Goal: Task Accomplishment & Management: Manage account settings

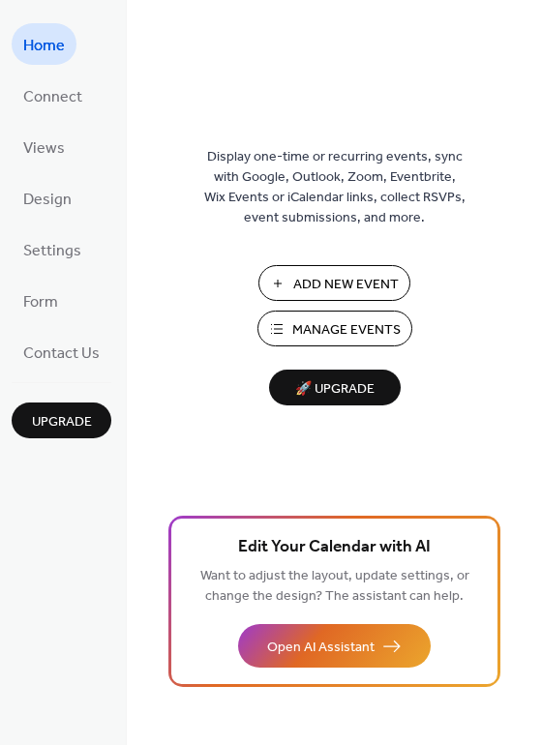
click at [348, 336] on span "Manage Events" at bounding box center [346, 330] width 108 height 20
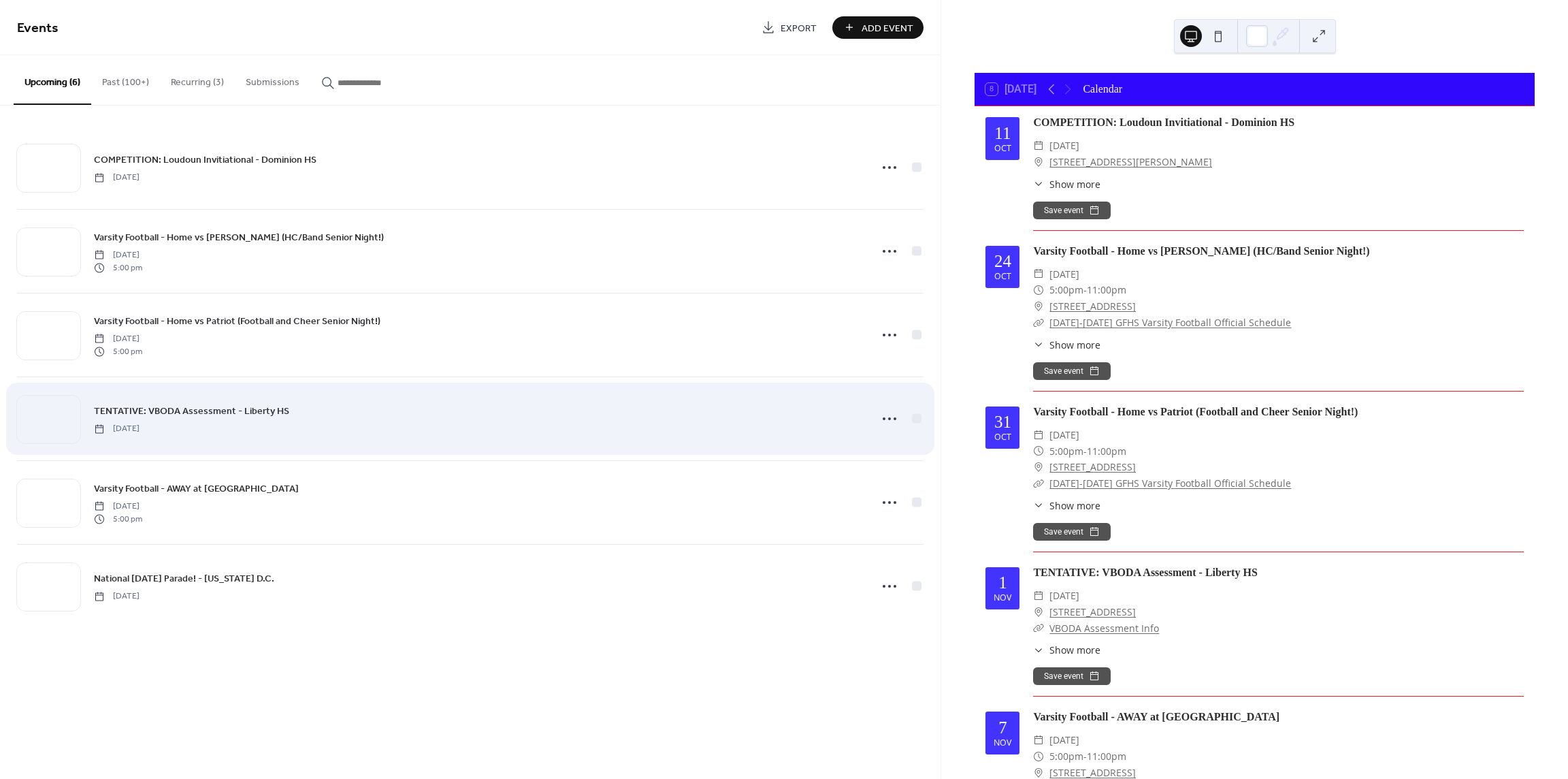
click at [139, 428] on span "[DATE]" at bounding box center [116, 429] width 46 height 12
click at [884, 426] on icon at bounding box center [889, 418] width 22 height 22
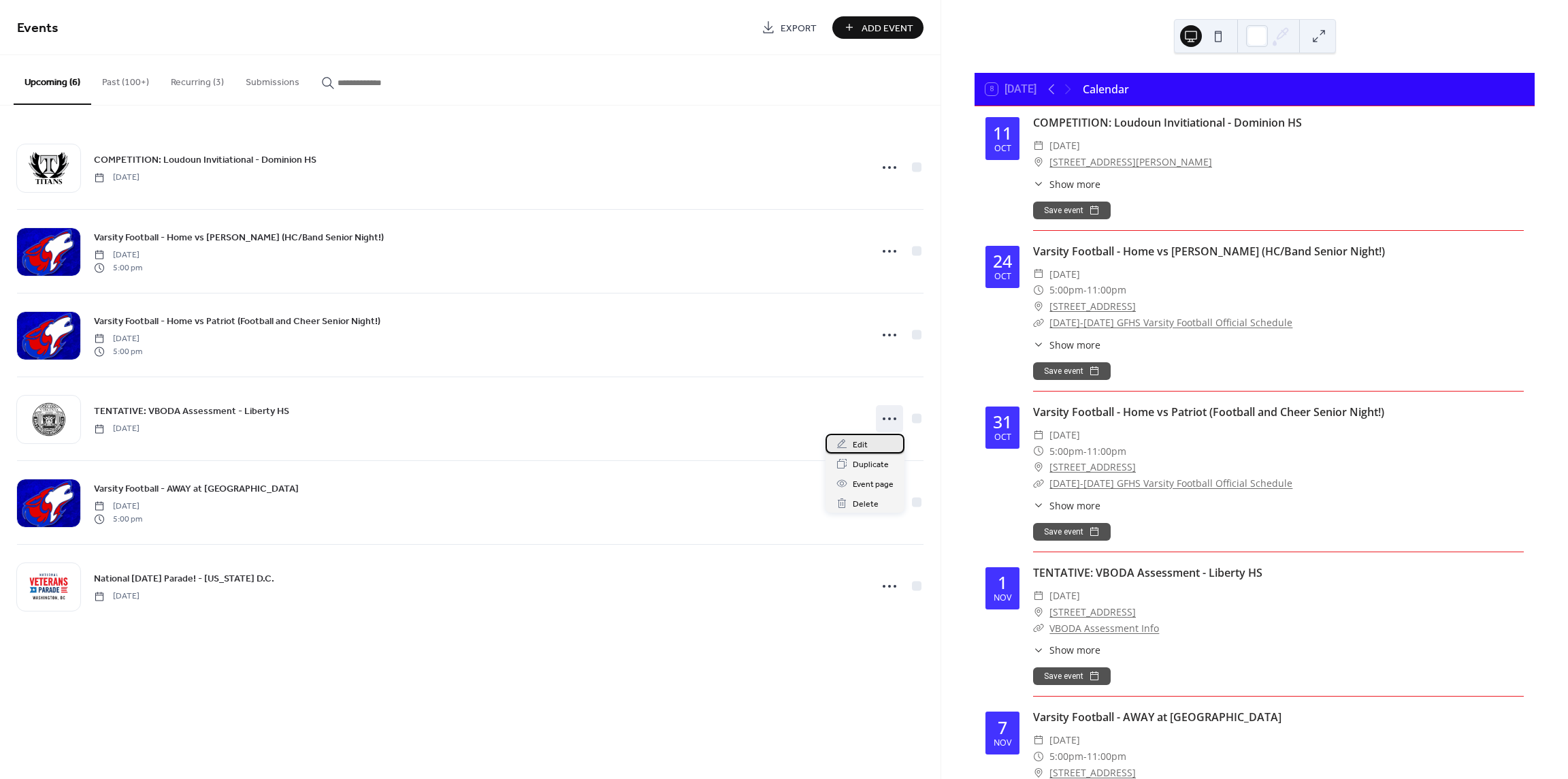
click at [873, 447] on div "Edit" at bounding box center [865, 443] width 79 height 20
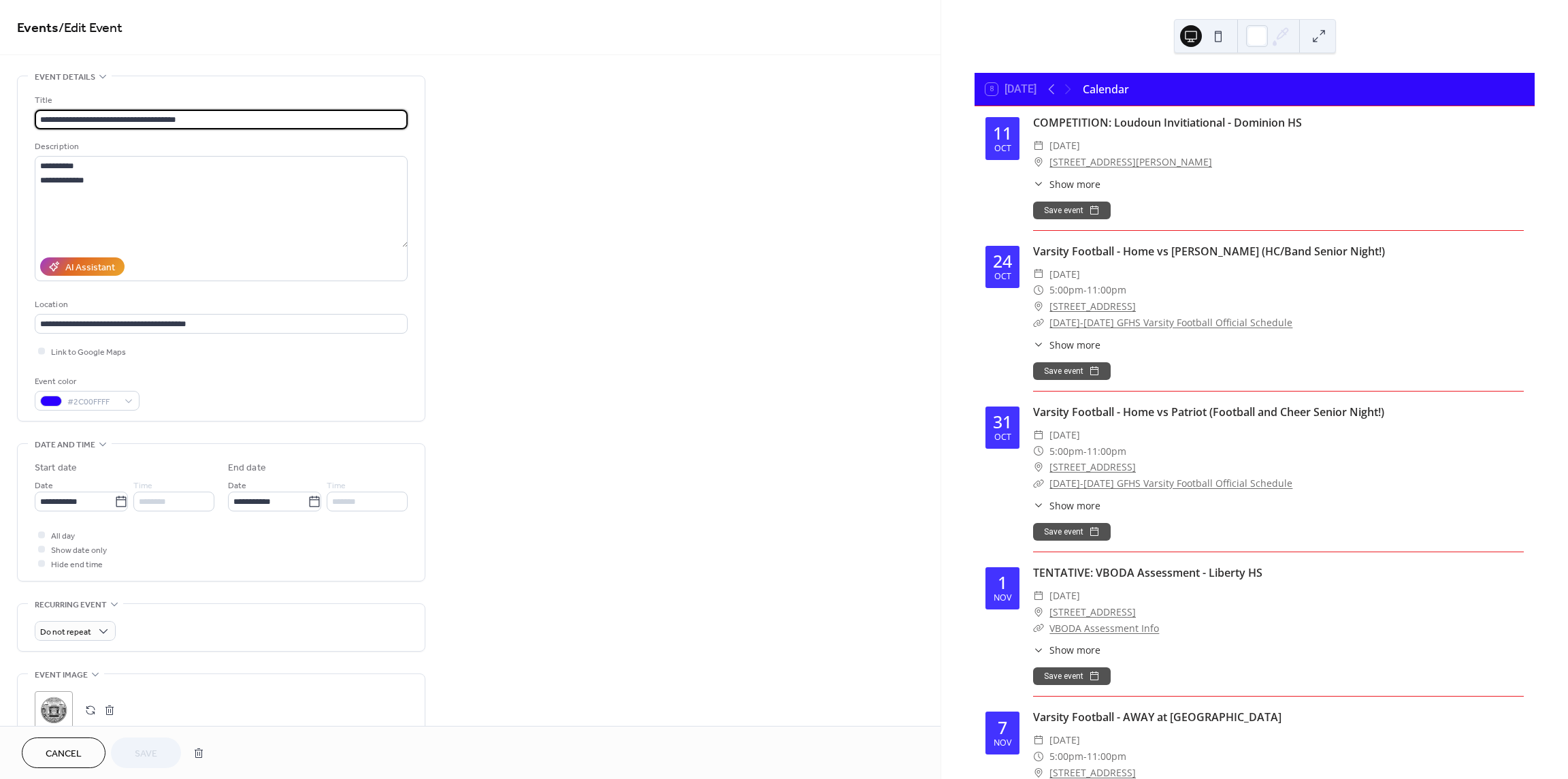
drag, startPoint x: 86, startPoint y: 122, endPoint x: -20, endPoint y: 137, distance: 107.1
click at [0, 137] on html "**********" at bounding box center [784, 389] width 1568 height 779
type input "**********"
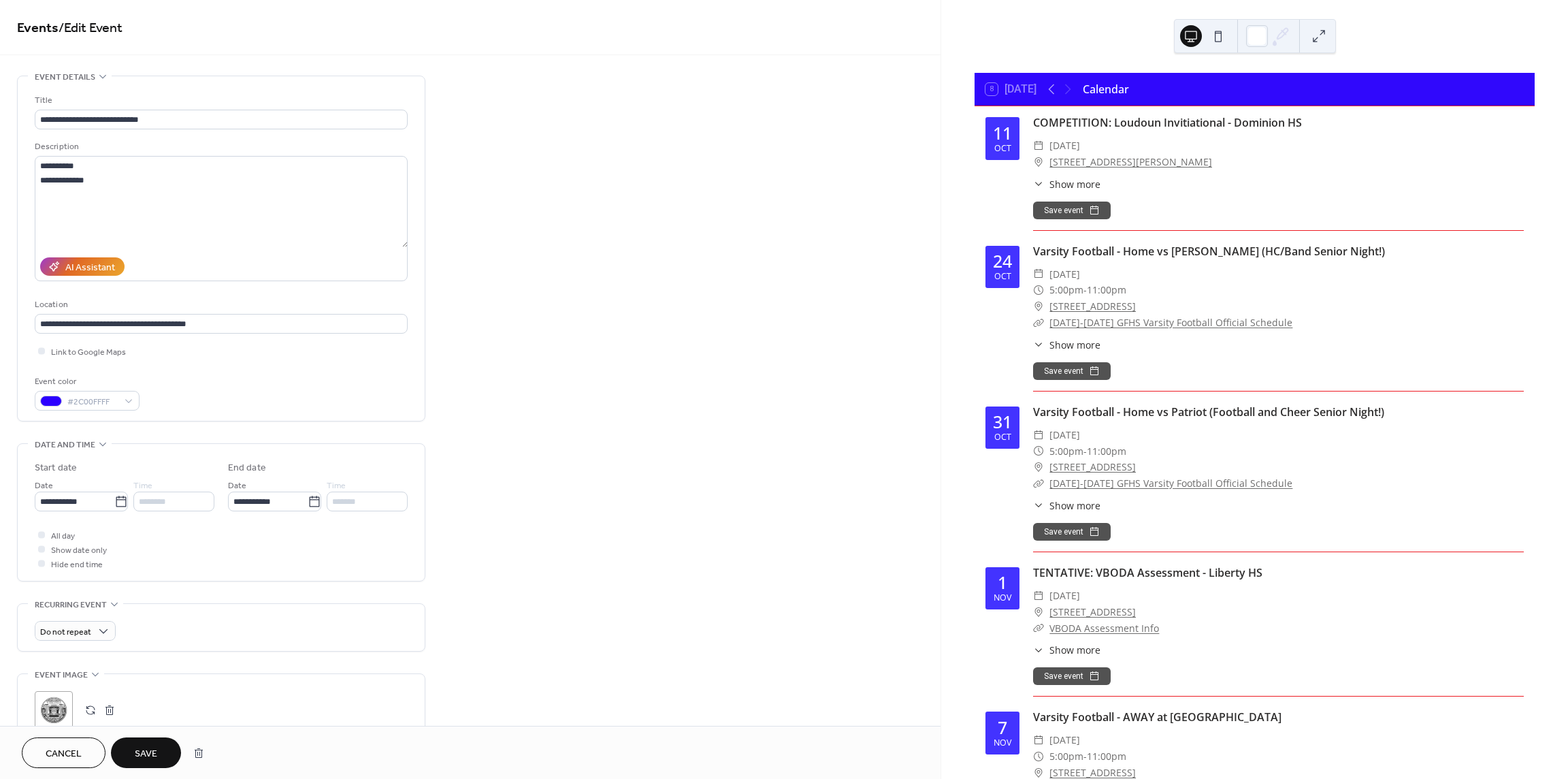
click at [149, 756] on span "Save" at bounding box center [146, 754] width 23 height 14
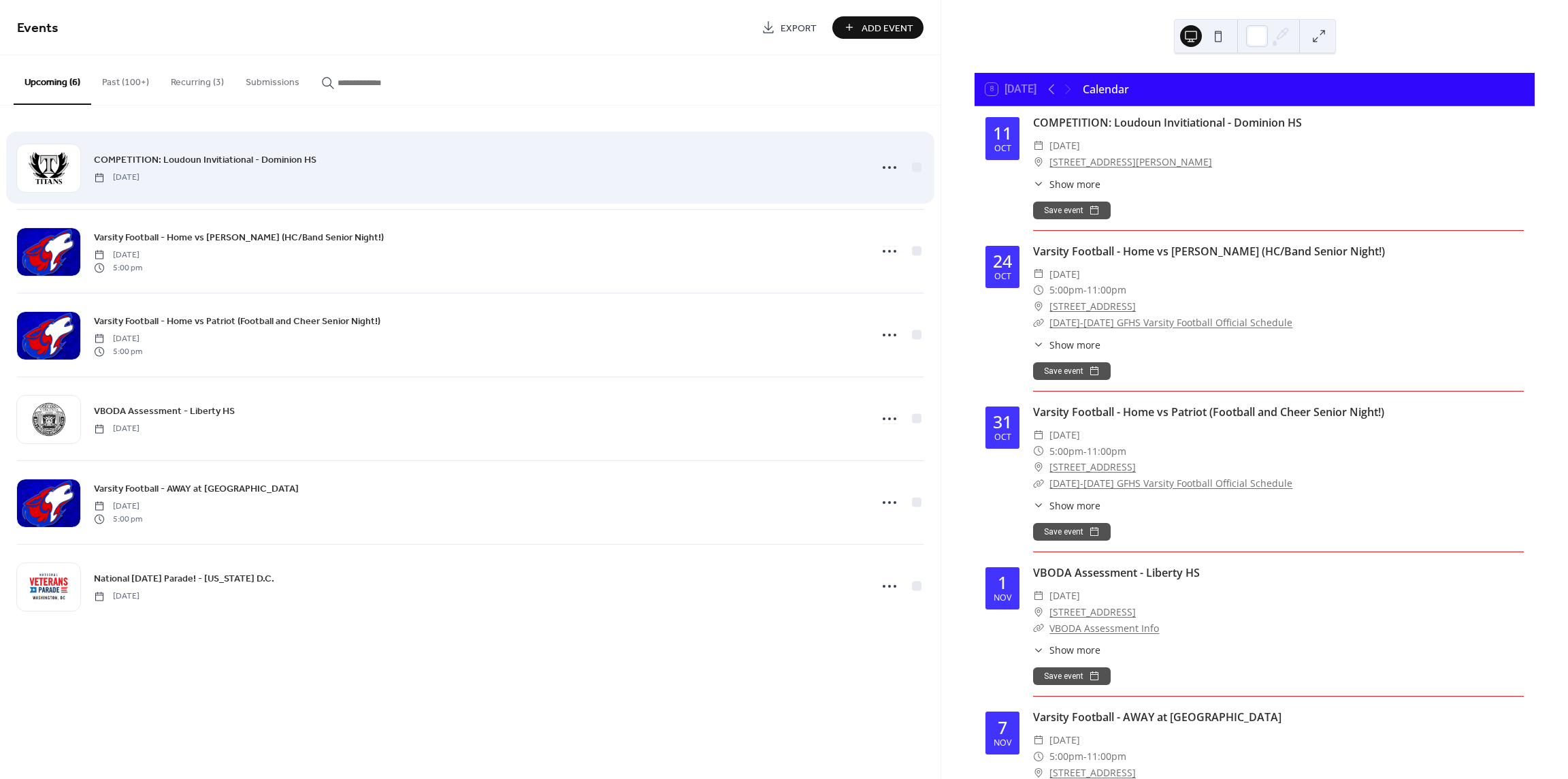
click at [381, 184] on div "COMPETITION: Loudoun Invitiational - Dominion HS [DATE]" at bounding box center [470, 167] width 906 height 83
click at [886, 173] on icon at bounding box center [889, 167] width 22 height 22
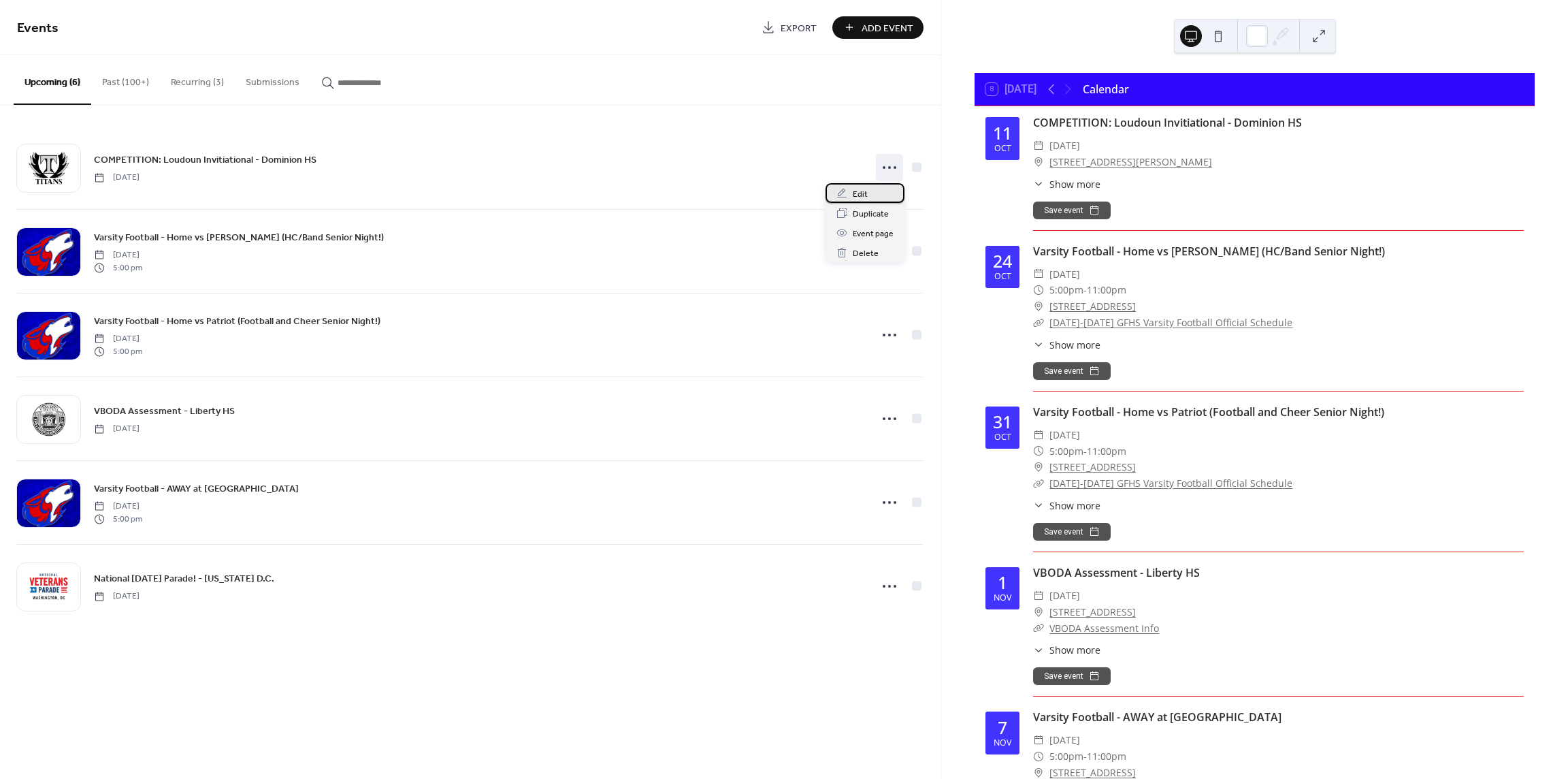
click at [878, 191] on div "Edit" at bounding box center [865, 193] width 79 height 20
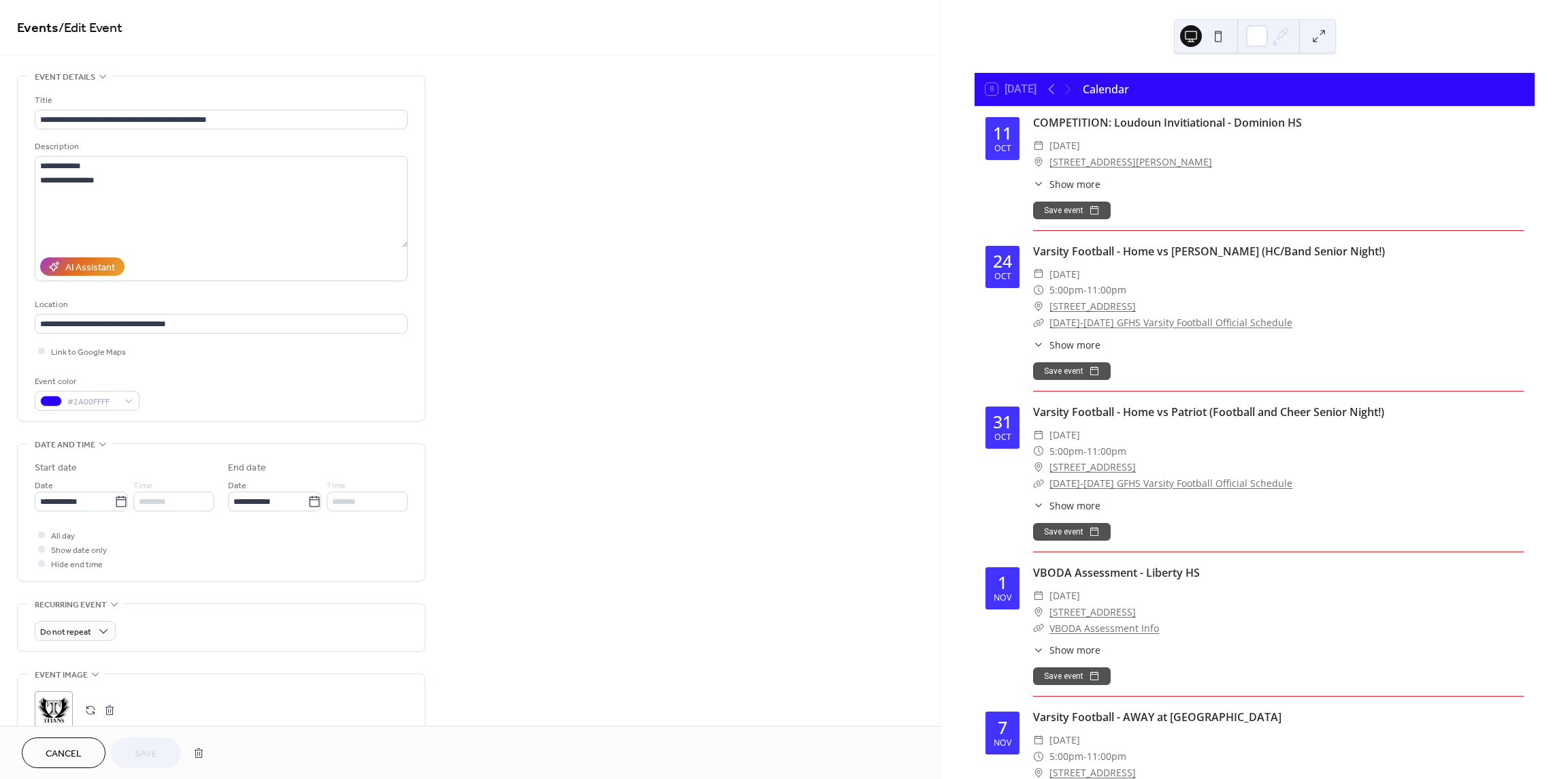
click at [1428, 329] on div "​ [DATE]-[DATE] GFHS Varsity Football Official Schedule" at bounding box center [1277, 322] width 490 height 16
click at [1499, 444] on div "​ 5:00pm - 11:00pm" at bounding box center [1277, 451] width 490 height 16
